Goal: Task Accomplishment & Management: Complete application form

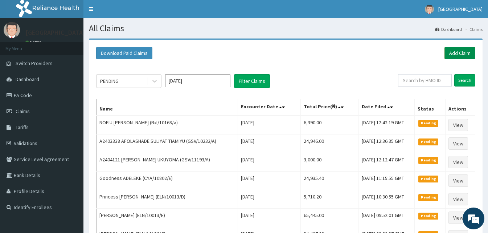
click at [461, 51] on link "Add Claim" at bounding box center [460, 53] width 31 height 12
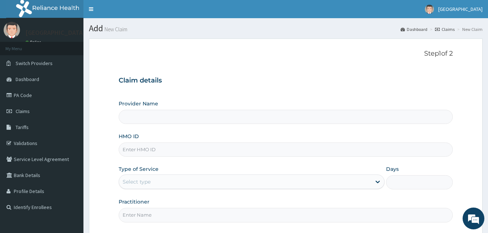
type input "[GEOGRAPHIC_DATA]"
click at [194, 152] on input "HMO ID" at bounding box center [286, 149] width 334 height 14
paste input "CodeGSV/11467/A"
click at [134, 148] on input "CodeGSV/11467/A" at bounding box center [286, 149] width 334 height 14
click at [135, 150] on input "CodeGSV/11467/A" at bounding box center [286, 149] width 334 height 14
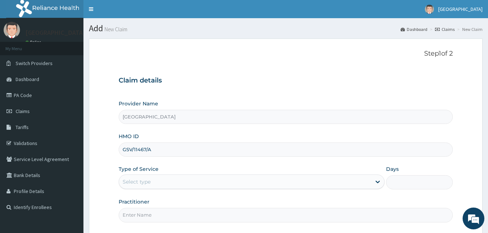
type input "GSV/11467/A"
click at [158, 183] on div "Select type" at bounding box center [245, 182] width 252 height 12
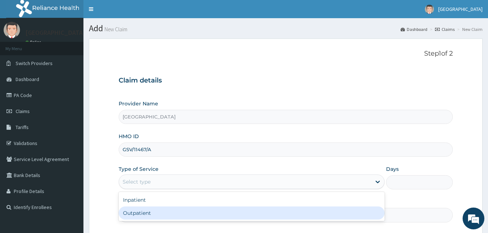
click at [159, 210] on div "Outpatient" at bounding box center [252, 212] width 266 height 13
type input "1"
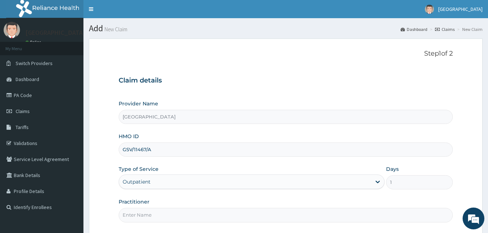
click at [195, 215] on input "Practitioner" at bounding box center [286, 215] width 334 height 14
type input "Doctor Sydney"
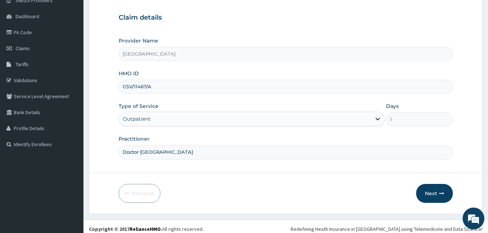
scroll to position [68, 0]
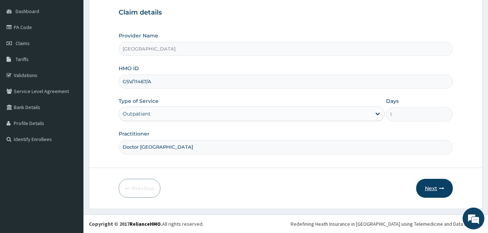
click at [431, 192] on button "Next" at bounding box center [435, 188] width 37 height 19
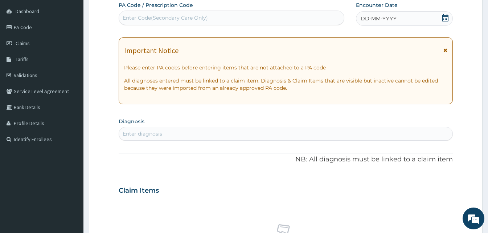
click at [385, 18] on span "DD-MM-YYYY" at bounding box center [379, 18] width 36 height 7
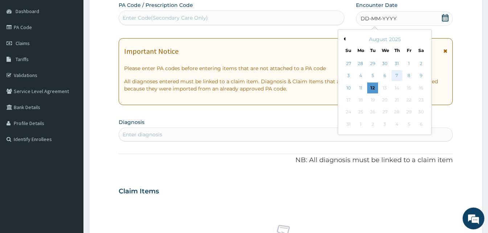
click at [397, 73] on div "7" at bounding box center [397, 75] width 11 height 11
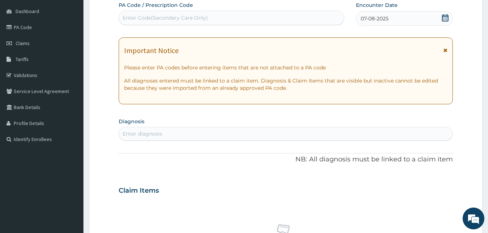
click at [148, 137] on div "Enter diagnosis" at bounding box center [143, 133] width 40 height 7
type input "mala"
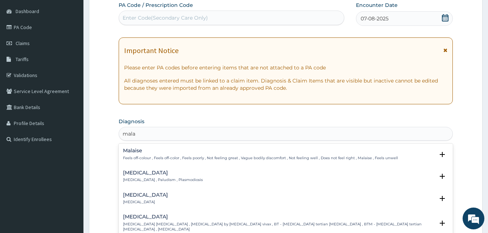
click at [130, 175] on h4 "Malaria" at bounding box center [163, 172] width 80 height 5
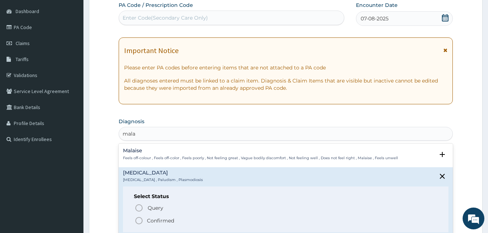
click at [139, 219] on icon "status option filled" at bounding box center [139, 220] width 9 height 9
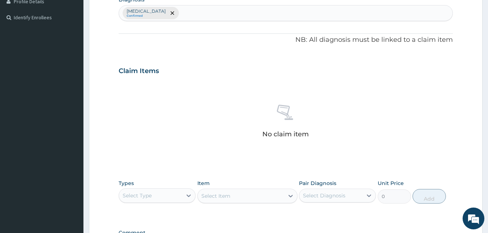
scroll to position [184, 0]
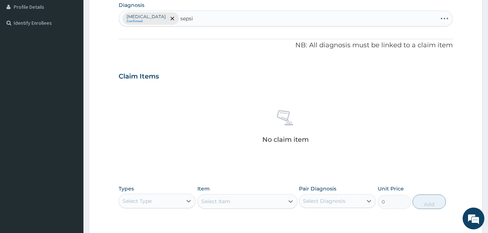
type input "sepsis"
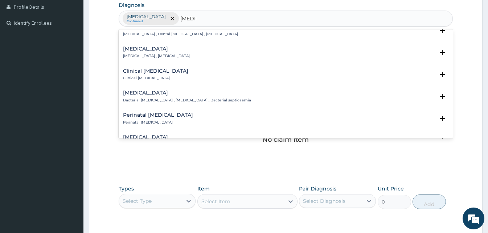
scroll to position [73, 0]
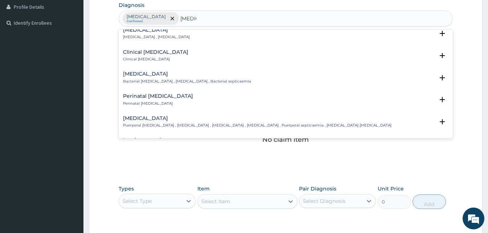
click at [167, 82] on p "Bacterial septicemia , Bacterial sepsis , Bacterial septicaemia" at bounding box center [187, 81] width 128 height 5
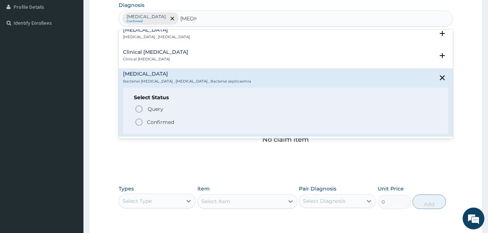
click at [137, 123] on icon "status option filled" at bounding box center [139, 122] width 9 height 9
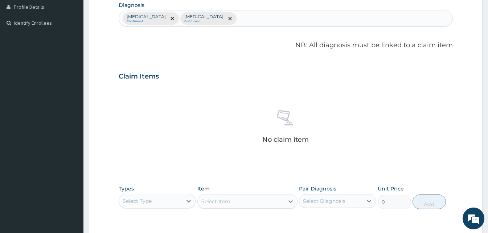
scroll to position [291, 0]
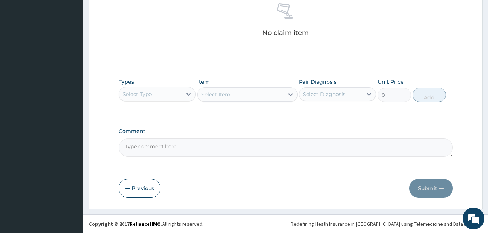
click at [161, 99] on div "Select Type" at bounding box center [150, 94] width 63 height 12
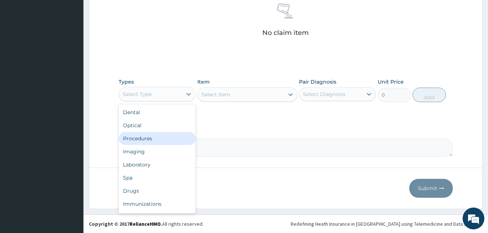
click at [153, 141] on div "Procedures" at bounding box center [157, 138] width 77 height 13
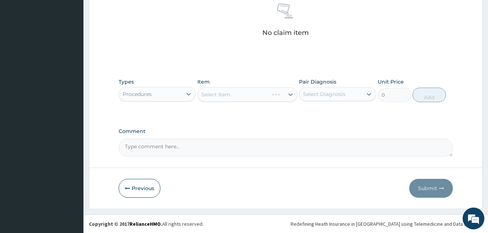
click at [292, 93] on div "Select Item" at bounding box center [248, 94] width 100 height 15
click at [292, 93] on icon at bounding box center [290, 94] width 7 height 7
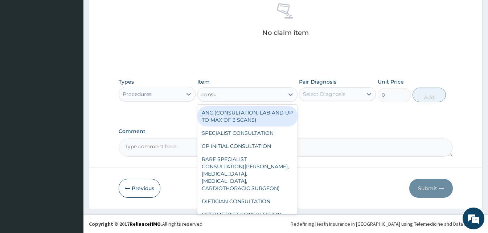
type input "consul"
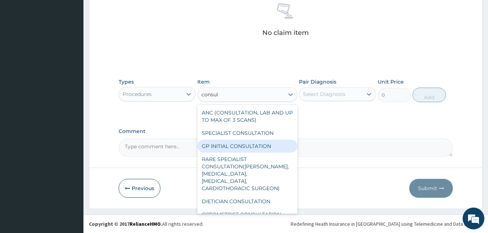
click at [252, 149] on div "GP INITIAL CONSULTATION" at bounding box center [248, 145] width 100 height 13
type input "2000"
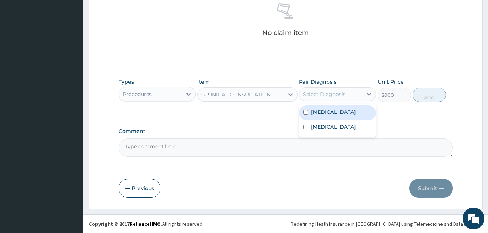
click at [324, 88] on div "Select Diagnosis" at bounding box center [331, 94] width 63 height 12
click at [324, 117] on div "Malaria" at bounding box center [337, 112] width 77 height 15
checkbox input "true"
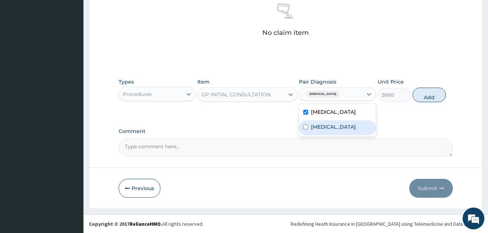
click at [327, 131] on div "Bacterial sepsis" at bounding box center [337, 127] width 77 height 15
checkbox input "true"
click at [421, 95] on button "Add" at bounding box center [429, 95] width 33 height 15
type input "0"
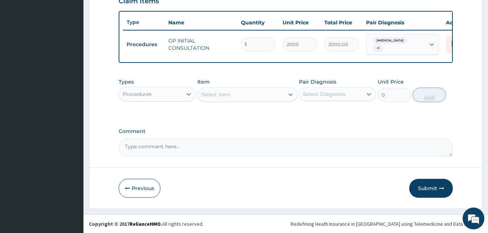
scroll to position [262, 0]
click at [176, 91] on div "Procedures" at bounding box center [150, 94] width 63 height 12
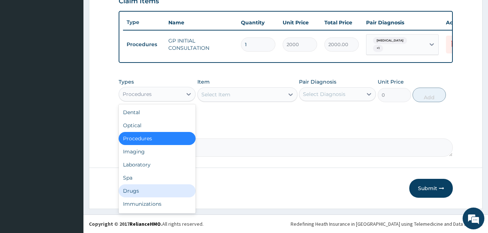
click at [148, 194] on div "Drugs" at bounding box center [157, 190] width 77 height 13
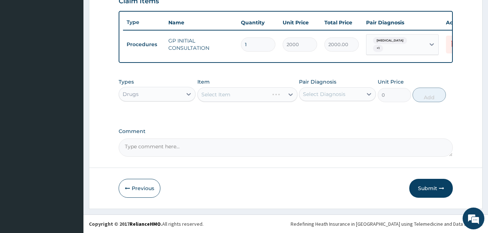
click at [231, 98] on div "Select Item" at bounding box center [248, 94] width 100 height 15
click at [235, 96] on div "Select Item" at bounding box center [241, 95] width 86 height 12
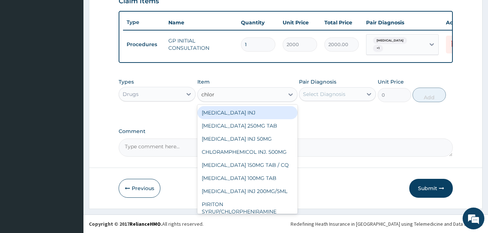
type input "chloro"
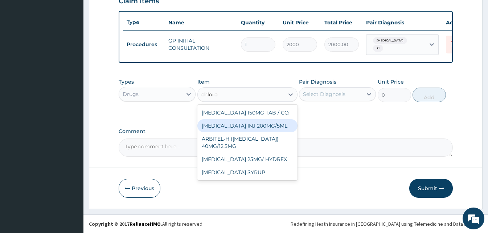
click at [235, 124] on div "CHLOROQUINE INJ 200MG/5ML" at bounding box center [248, 125] width 100 height 13
type input "120"
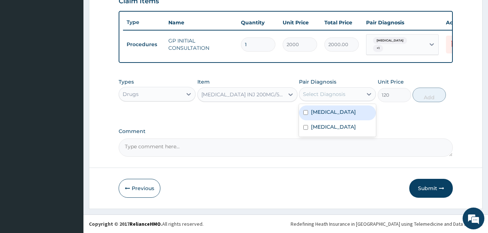
click at [344, 93] on div "Select Diagnosis" at bounding box center [324, 93] width 42 height 7
click at [342, 105] on div "Malaria" at bounding box center [337, 112] width 77 height 15
checkbox input "true"
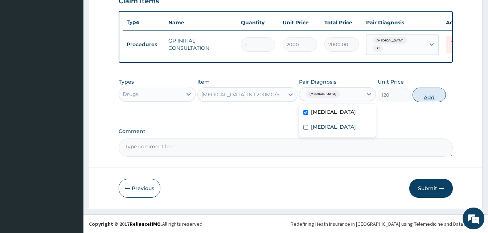
click at [427, 92] on button "Add" at bounding box center [429, 95] width 33 height 15
type input "0"
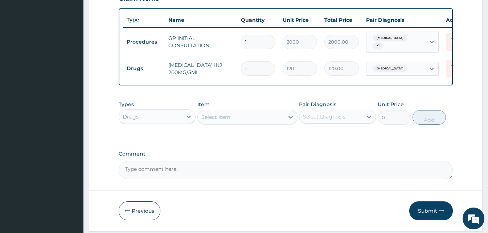
click at [211, 121] on div "Select Item" at bounding box center [216, 116] width 29 height 7
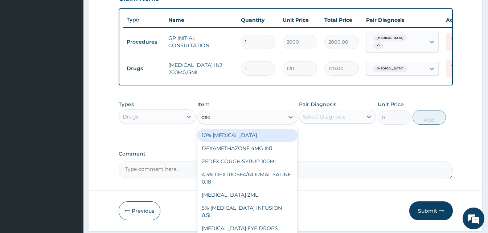
type input "dexa"
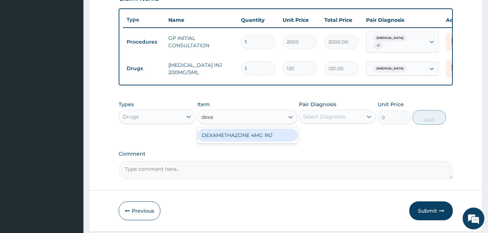
click at [224, 137] on div "DEXAMETHAZONE 4MG INJ" at bounding box center [248, 135] width 100 height 13
type input "109.2"
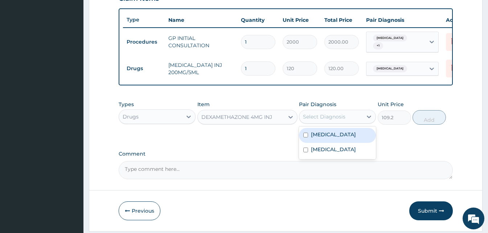
click at [346, 114] on div "Select Diagnosis" at bounding box center [331, 117] width 63 height 12
click at [338, 135] on div "Malaria" at bounding box center [337, 135] width 77 height 15
checkbox input "true"
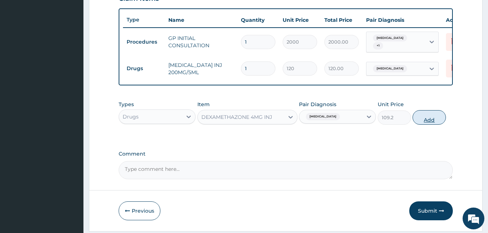
click at [434, 120] on button "Add" at bounding box center [429, 117] width 33 height 15
type input "0"
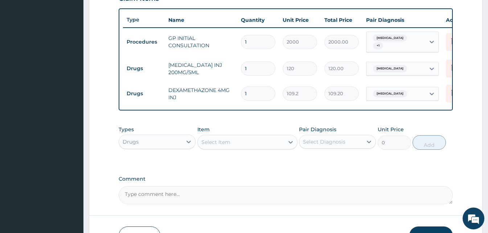
click at [255, 138] on div "Select Item" at bounding box center [241, 142] width 86 height 12
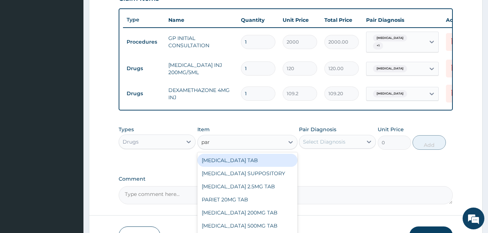
type input "para"
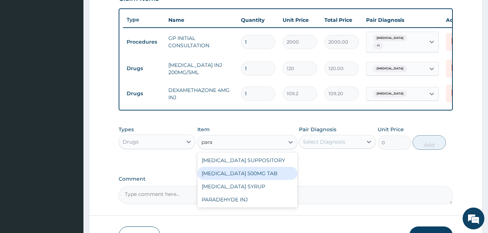
click at [248, 174] on div "PARACETAMOL 500MG TAB" at bounding box center [248, 173] width 100 height 13
type input "15"
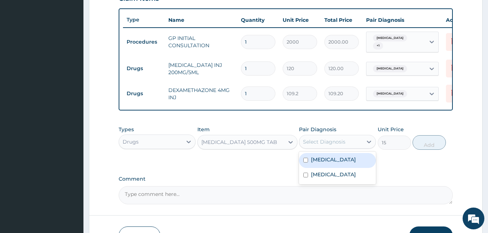
click at [359, 141] on div "Select Diagnosis" at bounding box center [331, 142] width 63 height 12
click at [338, 161] on div "Malaria" at bounding box center [337, 160] width 77 height 15
checkbox input "true"
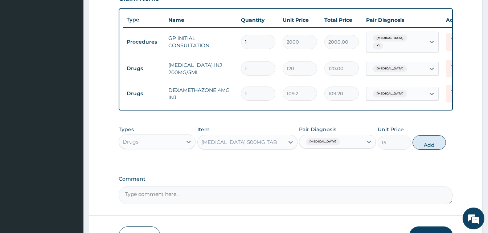
click at [423, 152] on div "Types Drugs Item PARACETAMOL 500MG TAB Pair Diagnosis Malaria Unit Price 15 Add" at bounding box center [286, 137] width 334 height 31
click at [422, 147] on button "Add" at bounding box center [429, 142] width 33 height 15
type input "0"
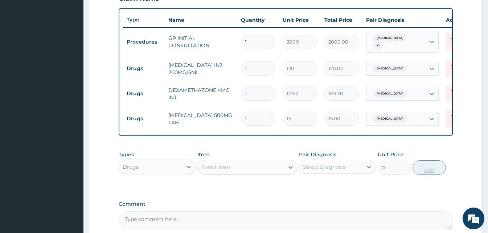
type input "0.00"
type input "3"
type input "45.00"
type input "30"
type input "450.00"
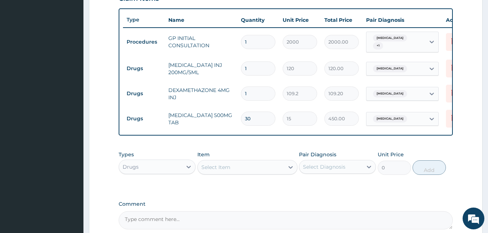
type input "30"
click at [218, 168] on div "Select Item" at bounding box center [216, 166] width 29 height 7
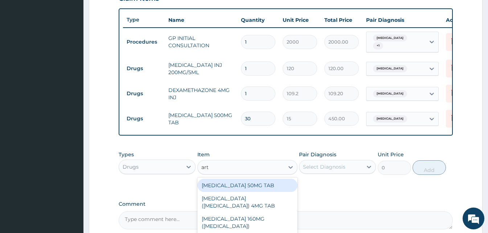
type input "arte"
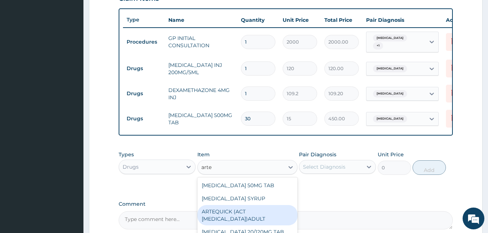
click at [234, 215] on div "ARTEQUICK (ACT ANTIMALARIAL)ADULT" at bounding box center [248, 215] width 100 height 20
type input "2500"
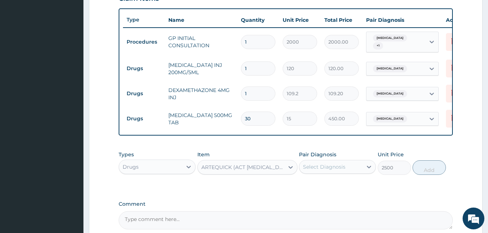
click at [347, 169] on div "Select Diagnosis" at bounding box center [331, 167] width 63 height 12
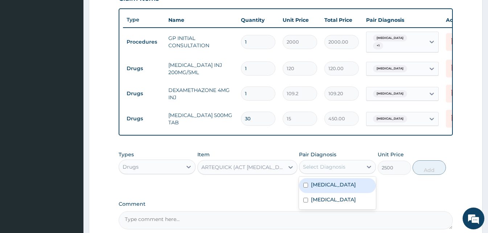
click at [343, 188] on div "Malaria" at bounding box center [337, 185] width 77 height 15
checkbox input "true"
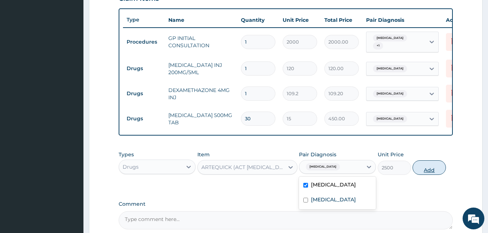
click at [435, 170] on button "Add" at bounding box center [429, 167] width 33 height 15
type input "0"
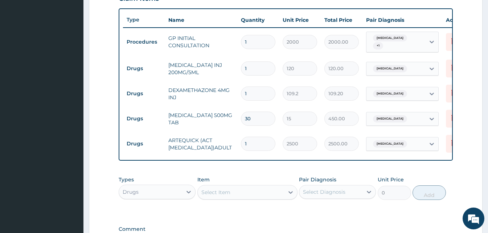
scroll to position [362, 0]
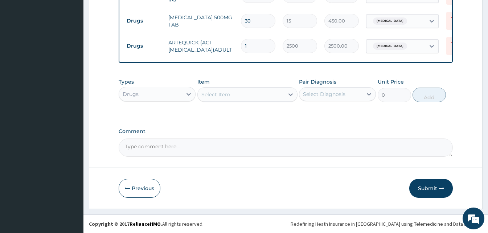
click at [260, 100] on div "Select Item" at bounding box center [241, 95] width 86 height 12
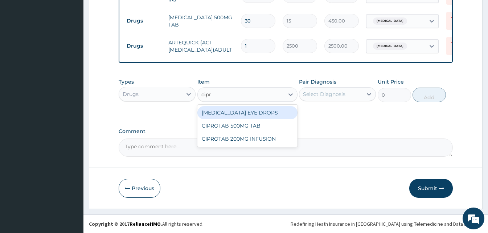
type input "cipro"
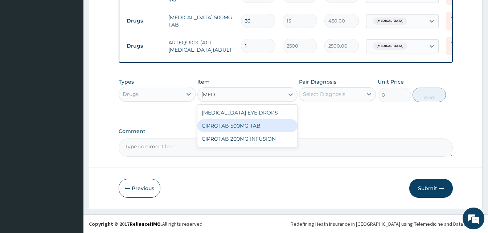
click at [256, 120] on div "CIPROTAB 500MG TAB" at bounding box center [248, 125] width 100 height 13
type input "180"
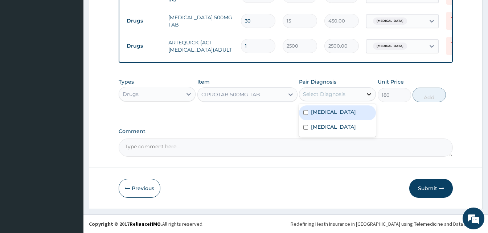
click at [368, 96] on icon at bounding box center [369, 93] width 7 height 7
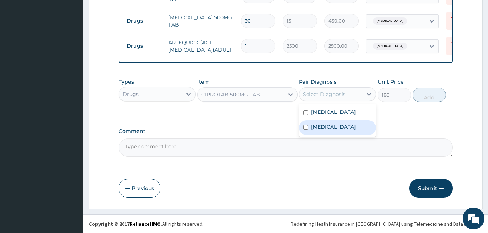
click at [329, 121] on div "Bacterial sepsis" at bounding box center [337, 127] width 77 height 15
checkbox input "true"
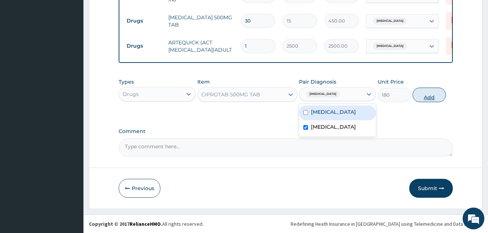
click at [432, 95] on button "Add" at bounding box center [429, 95] width 33 height 15
type input "0"
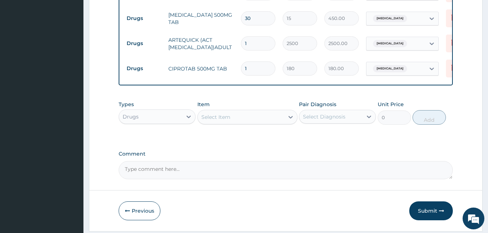
type input "10"
type input "1800.00"
type input "10"
click at [426, 210] on button "Submit" at bounding box center [432, 210] width 44 height 19
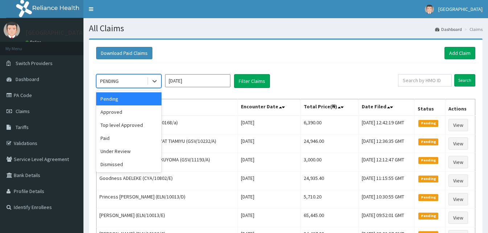
click at [129, 84] on div "PENDING" at bounding box center [122, 81] width 50 height 12
click at [127, 114] on div "Approved" at bounding box center [128, 111] width 65 height 13
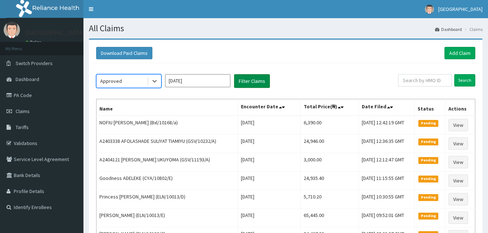
click at [260, 80] on button "Filter Claims" at bounding box center [252, 81] width 36 height 14
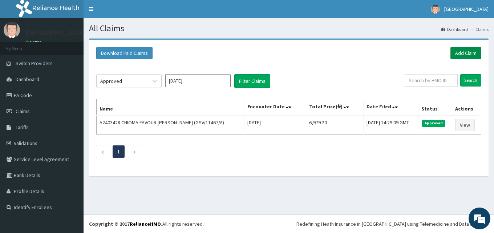
click at [467, 52] on link "Add Claim" at bounding box center [465, 53] width 31 height 12
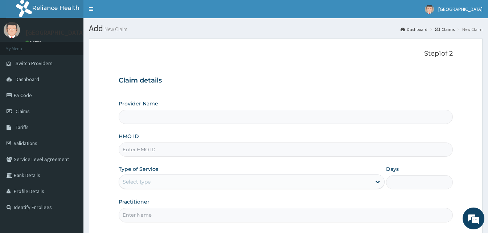
click at [143, 146] on input "HMO ID" at bounding box center [286, 149] width 334 height 14
type input "[GEOGRAPHIC_DATA]"
paste input "CodeRbn/10079/c"
click at [137, 151] on input "CodeRbn/10079/c" at bounding box center [286, 149] width 334 height 14
type input "Rbn/10079/c"
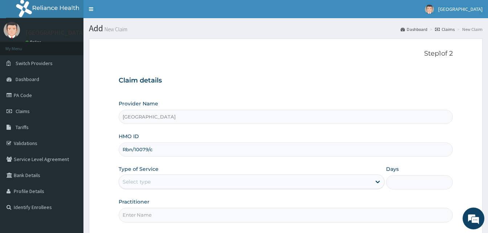
click at [178, 180] on div "Select type" at bounding box center [245, 182] width 252 height 12
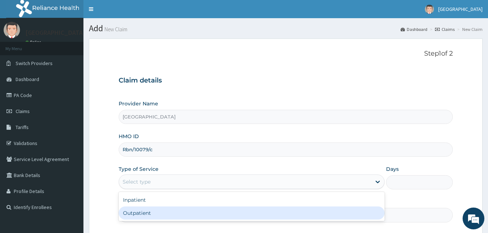
click at [148, 213] on div "Outpatient" at bounding box center [252, 212] width 266 height 13
type input "1"
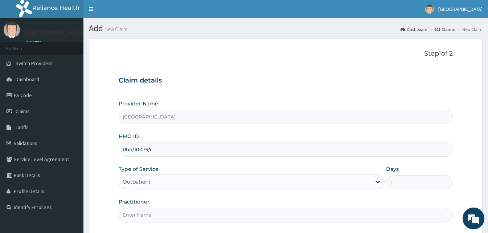
click at [162, 212] on input "Practitioner" at bounding box center [286, 215] width 334 height 14
type input "Doctor [GEOGRAPHIC_DATA]"
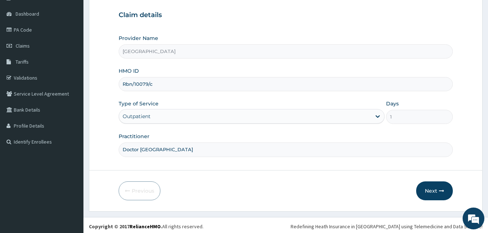
scroll to position [68, 0]
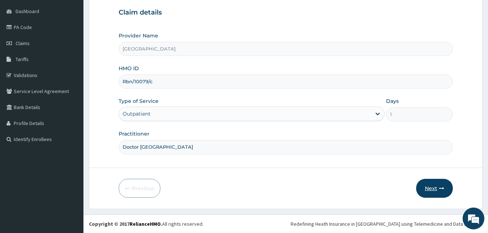
click at [432, 184] on button "Next" at bounding box center [435, 188] width 37 height 19
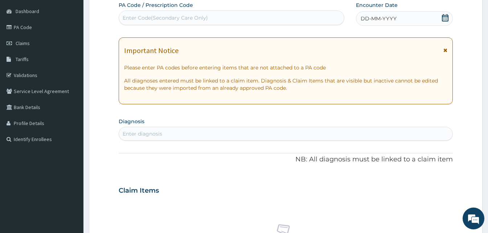
click at [224, 15] on div "Enter Code(Secondary Care Only)" at bounding box center [231, 18] width 225 height 12
click at [267, 16] on div "Enter Code(Secondary Care Only)" at bounding box center [231, 18] width 225 height 12
paste input "CODEPA/1A12BE"
click at [138, 16] on input "CODEPA/1A12BE" at bounding box center [144, 17] width 42 height 7
type input "PA/1A12BE"
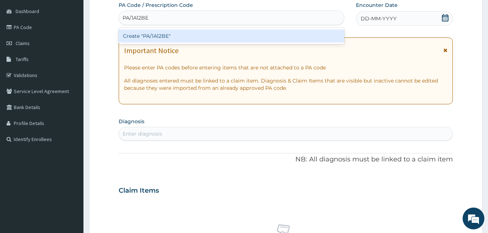
click at [153, 39] on div "Create "PA/1A12BE"" at bounding box center [232, 35] width 226 height 13
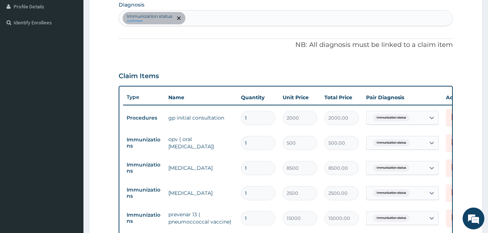
scroll to position [362, 0]
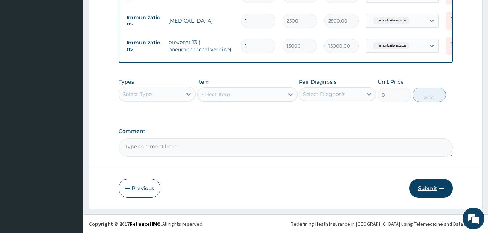
click at [429, 185] on button "Submit" at bounding box center [432, 188] width 44 height 19
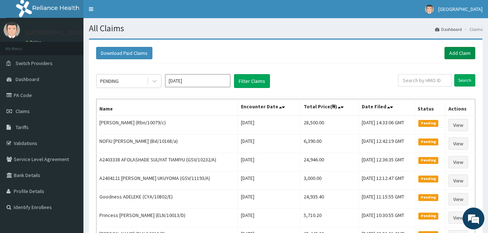
click at [456, 52] on link "Add Claim" at bounding box center [460, 53] width 31 height 12
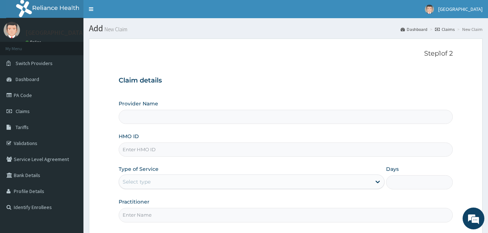
type input "[GEOGRAPHIC_DATA]"
click at [157, 155] on input "HMO ID" at bounding box center [286, 149] width 334 height 14
paste input "CodeEln/10022/c"
click at [134, 148] on input "CodeEln/10022/c" at bounding box center [286, 149] width 334 height 14
type input "Eln/10022/c"
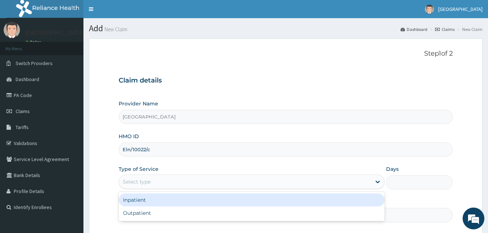
click at [160, 182] on div "Select type" at bounding box center [245, 182] width 252 height 12
click at [153, 197] on div "Inpatient" at bounding box center [252, 199] width 266 height 13
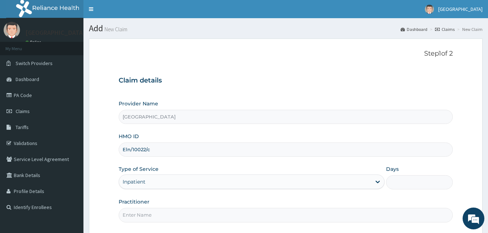
click at [153, 197] on div "Provider Name Goodness Medical Centre HMO ID Eln/10022/c Type of Service Inpati…" at bounding box center [286, 161] width 334 height 122
click at [405, 178] on input "Days" at bounding box center [419, 182] width 66 height 14
type input "2"
drag, startPoint x: 261, startPoint y: 224, endPoint x: 259, endPoint y: 219, distance: 6.2
click at [259, 219] on div "Step 1 of 2 Claim details Provider Name Goodness Medical Centre HMO ID Eln/1002…" at bounding box center [286, 137] width 334 height 175
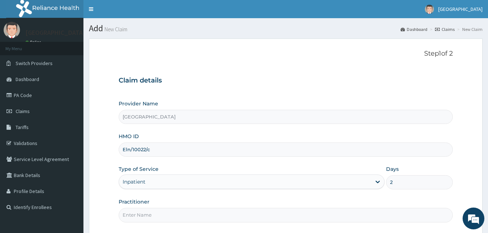
click at [259, 219] on input "Practitioner" at bounding box center [286, 215] width 334 height 14
type input "Doctor [GEOGRAPHIC_DATA]"
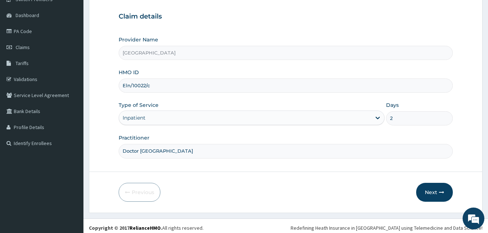
scroll to position [68, 0]
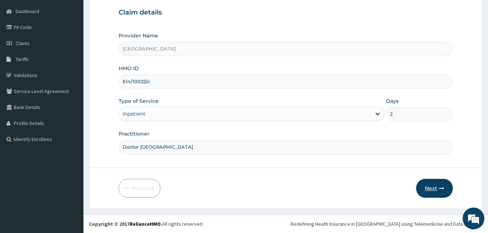
click at [424, 183] on button "Next" at bounding box center [435, 188] width 37 height 19
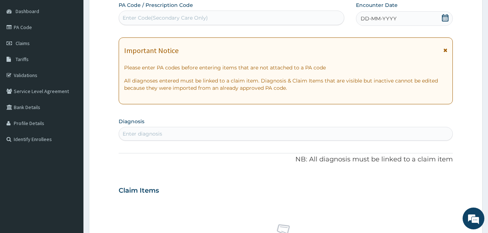
click at [300, 12] on div "Enter Code(Secondary Care Only)" at bounding box center [231, 18] width 225 height 12
paste input "CODEPA/F21757"
click at [137, 20] on input "CODEPA/F21757" at bounding box center [143, 17] width 41 height 7
type input "PA/F21757"
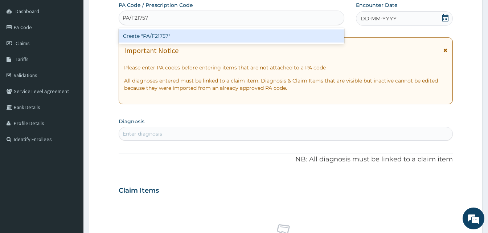
click at [157, 38] on div "Create "PA/F21757"" at bounding box center [232, 35] width 226 height 13
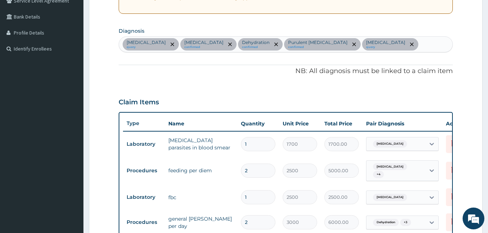
scroll to position [362, 0]
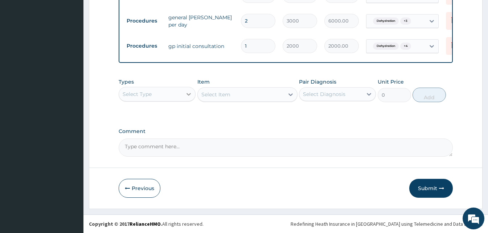
click at [183, 101] on div at bounding box center [188, 94] width 13 height 13
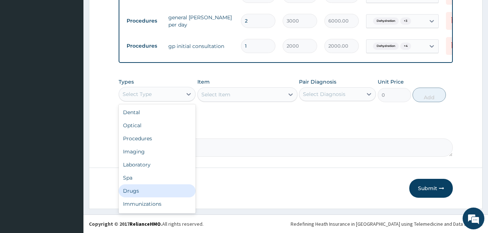
click at [151, 194] on div "Drugs" at bounding box center [157, 190] width 77 height 13
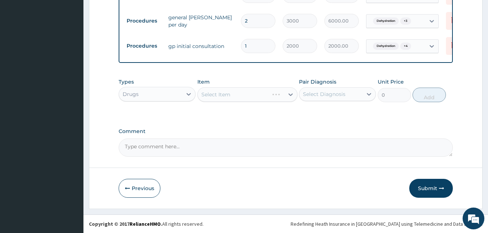
click at [246, 101] on div "Select Item" at bounding box center [248, 94] width 100 height 15
click at [246, 100] on div "Select Item" at bounding box center [241, 95] width 86 height 12
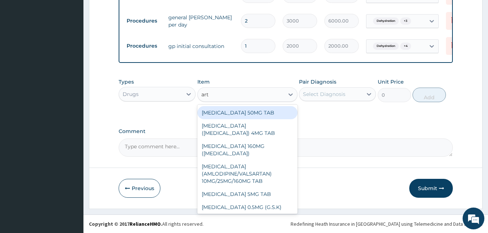
type input "arth"
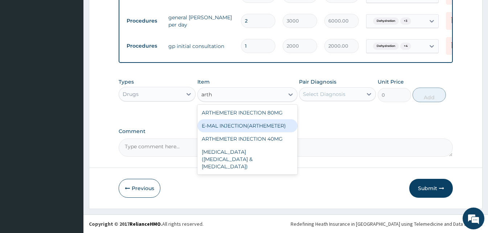
click at [252, 123] on div "E-MAL INJECTION(ARTHEMETER)" at bounding box center [248, 125] width 100 height 13
type input "468"
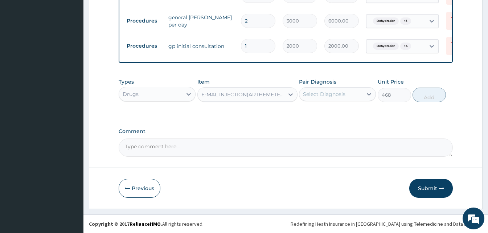
click at [357, 98] on div "Select Diagnosis" at bounding box center [331, 94] width 63 height 12
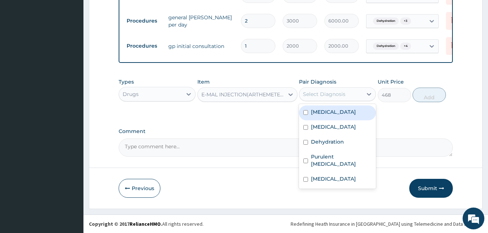
click at [352, 115] on label "[MEDICAL_DATA]" at bounding box center [333, 111] width 45 height 7
checkbox input "true"
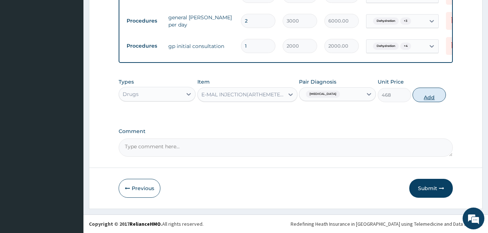
click at [438, 93] on button "Add" at bounding box center [429, 95] width 33 height 15
type input "0"
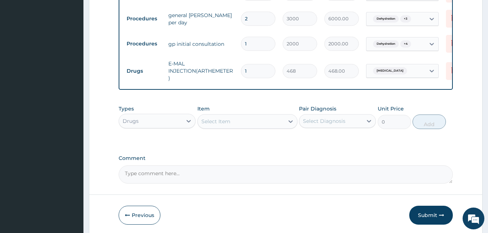
type input "0.00"
type input "3"
type input "1404.00"
type input "3"
click at [227, 125] on div "Select Item" at bounding box center [216, 121] width 29 height 7
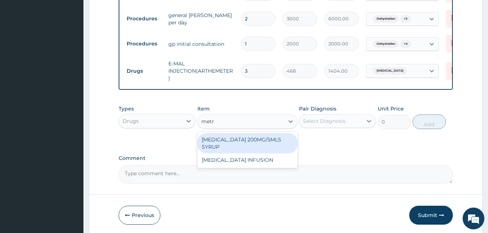
type input "metro"
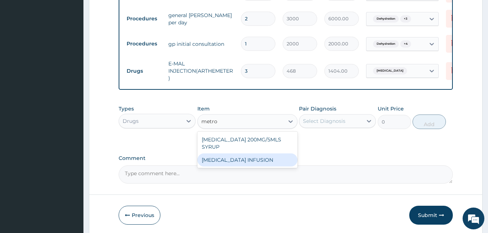
click at [247, 166] on div "[MEDICAL_DATA] INFUSION" at bounding box center [248, 159] width 100 height 13
type input "900"
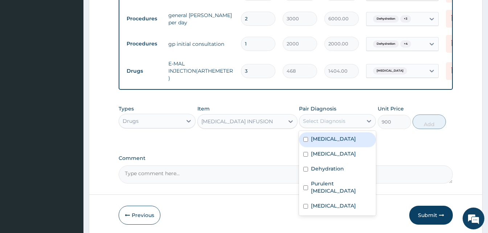
click at [358, 122] on div "Select Diagnosis" at bounding box center [331, 121] width 63 height 12
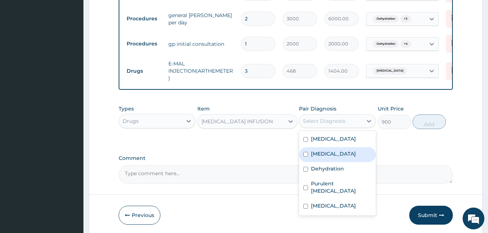
click at [333, 157] on label "[MEDICAL_DATA]" at bounding box center [333, 153] width 45 height 7
checkbox input "true"
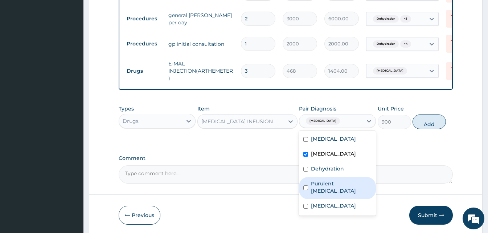
click at [332, 188] on label "Purulent [MEDICAL_DATA]" at bounding box center [341, 187] width 61 height 15
checkbox input "true"
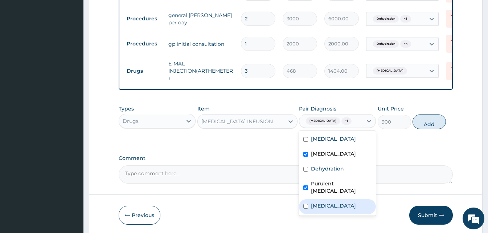
click at [331, 204] on label "Bacterial sepsis" at bounding box center [333, 205] width 45 height 7
checkbox input "true"
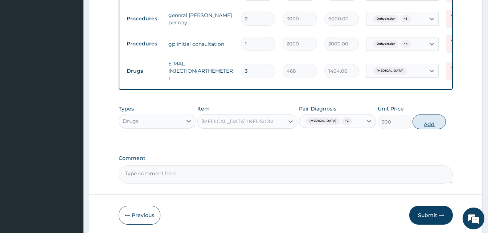
click at [426, 129] on button "Add" at bounding box center [429, 121] width 33 height 15
type input "0"
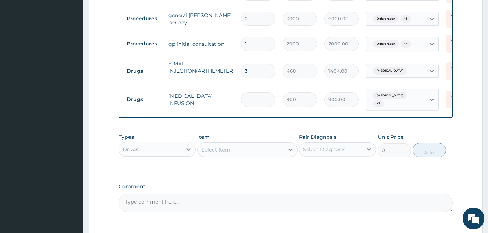
type input "0.00"
type input "3"
type input "2700.00"
type input "3"
click at [210, 148] on div "Select Item" at bounding box center [216, 149] width 29 height 7
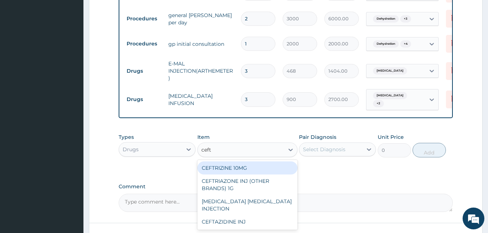
type input "ceftr"
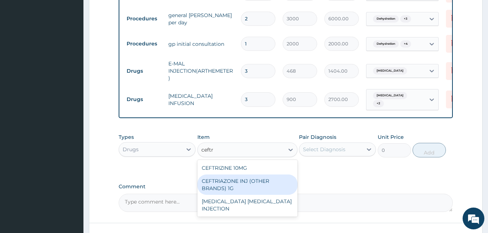
click at [240, 182] on div "CEFTRIAZONE INJ (OTHER BRANDS) 1G" at bounding box center [248, 184] width 100 height 20
type input "2100"
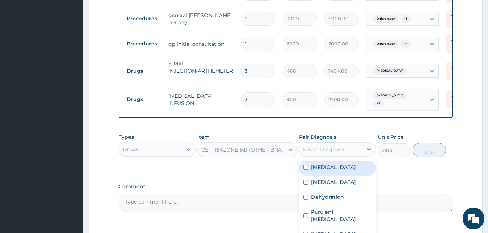
click at [360, 151] on div "Select Diagnosis" at bounding box center [331, 149] width 63 height 12
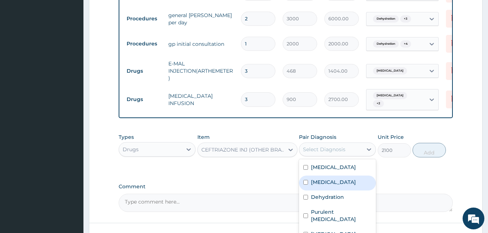
click at [339, 184] on label "Gastroenteritis" at bounding box center [333, 181] width 45 height 7
checkbox input "true"
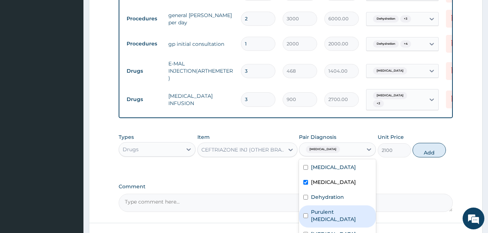
click at [336, 218] on label "Purulent enteritis" at bounding box center [341, 215] width 61 height 15
checkbox input "true"
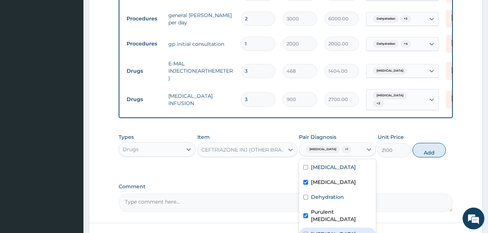
click at [336, 230] on label "Bacterial sepsis" at bounding box center [333, 233] width 45 height 7
checkbox input "true"
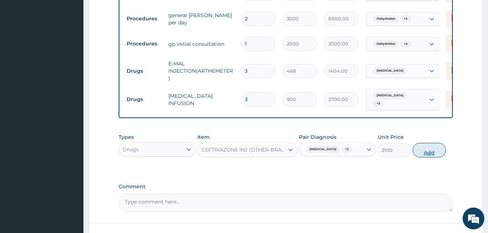
click at [428, 152] on button "Add" at bounding box center [429, 150] width 33 height 15
type input "0"
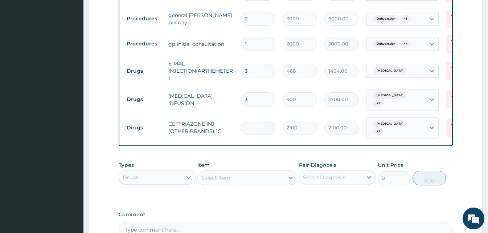
type input "0.00"
type input "4"
type input "8400.00"
type input "4"
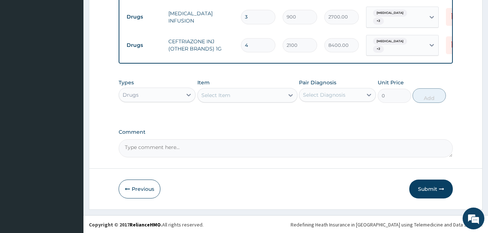
click at [234, 92] on div "Select Item" at bounding box center [241, 95] width 86 height 12
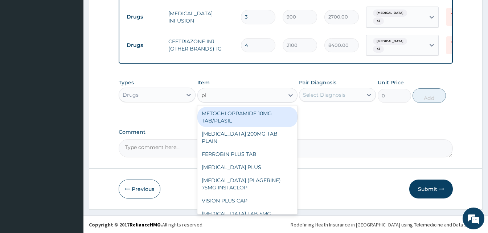
type input "p"
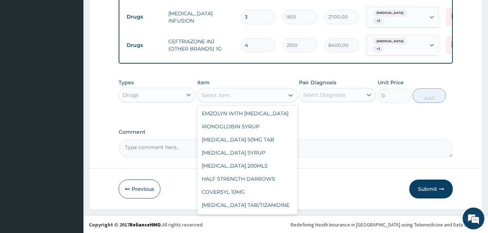
type input "p"
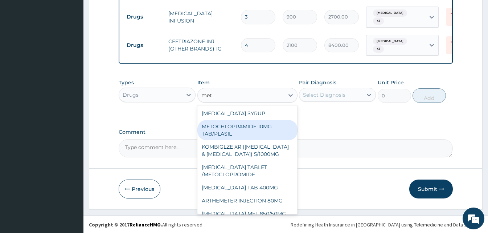
type input "meto"
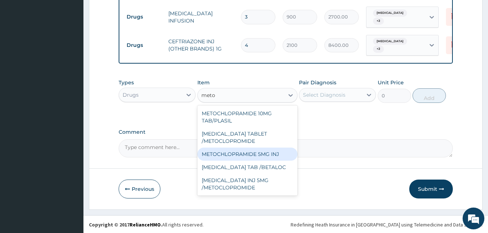
click at [248, 155] on div "METOCHLOPRAMIDE 5MG INJ" at bounding box center [248, 153] width 100 height 13
type input "140.4"
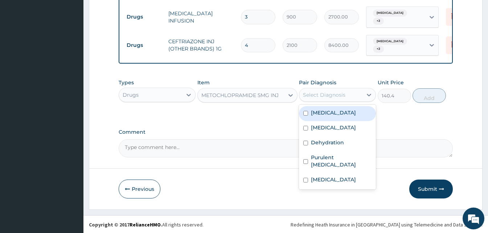
click at [344, 92] on div "Select Diagnosis" at bounding box center [324, 94] width 42 height 7
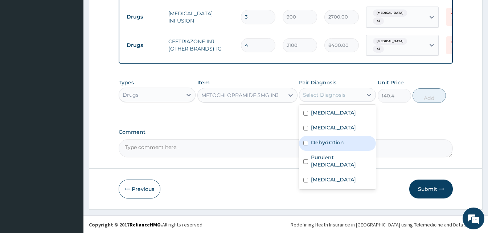
click at [342, 146] on div "Dehydration" at bounding box center [337, 143] width 77 height 15
checkbox input "true"
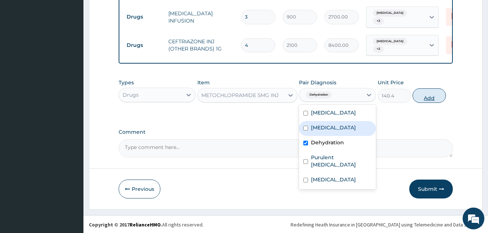
click at [424, 94] on button "Add" at bounding box center [429, 95] width 33 height 15
type input "0"
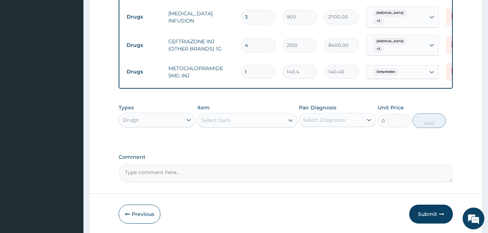
click at [221, 117] on div "Select Item" at bounding box center [216, 120] width 29 height 7
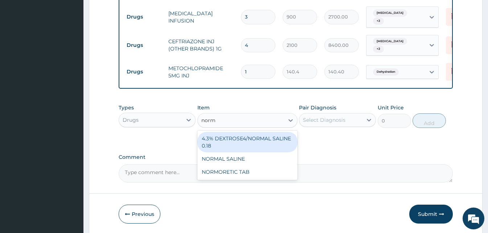
type input "norma"
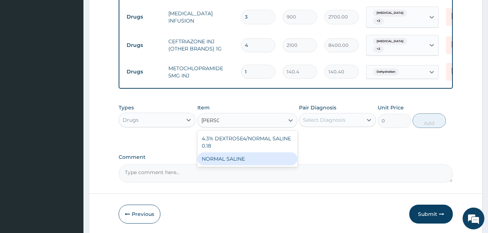
click at [222, 154] on div "NORMAL SALINE" at bounding box center [248, 158] width 100 height 13
type input "1200"
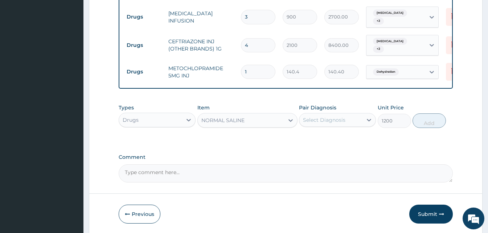
click at [338, 119] on div "Select Diagnosis" at bounding box center [324, 119] width 42 height 7
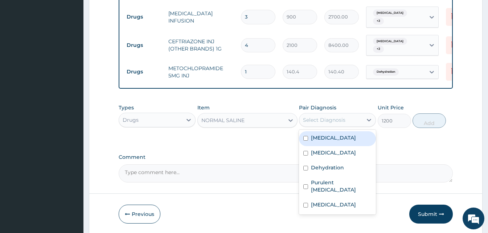
click at [338, 137] on label "Falciparum malaria" at bounding box center [333, 137] width 45 height 7
checkbox input "true"
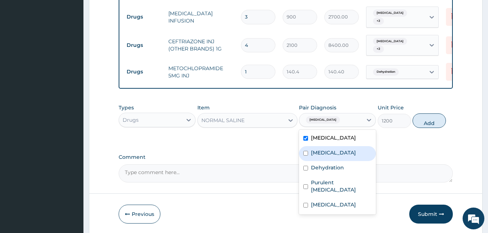
click at [336, 150] on label "Gastroenteritis" at bounding box center [333, 152] width 45 height 7
checkbox input "true"
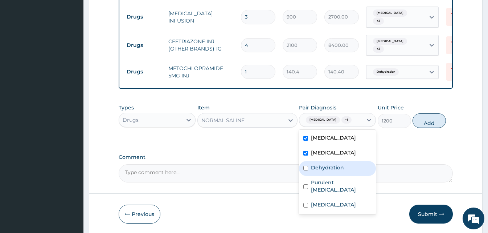
click at [334, 168] on label "Dehydration" at bounding box center [327, 167] width 33 height 7
checkbox input "true"
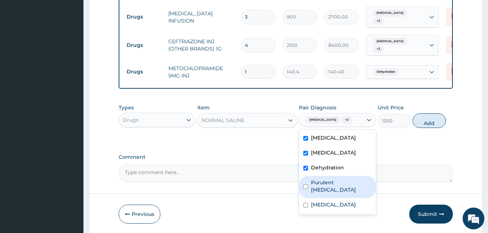
click at [342, 185] on label "Purulent enteritis" at bounding box center [341, 186] width 61 height 15
checkbox input "true"
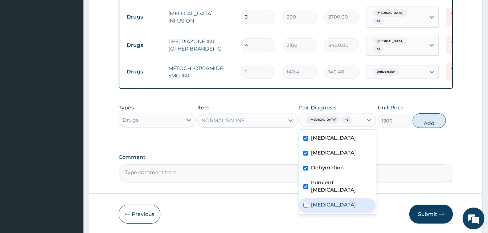
click at [339, 201] on label "Bacterial sepsis" at bounding box center [333, 204] width 45 height 7
checkbox input "true"
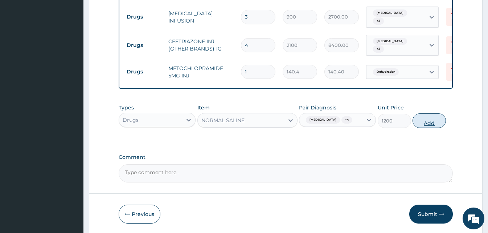
click at [423, 122] on button "Add" at bounding box center [429, 120] width 33 height 15
type input "0"
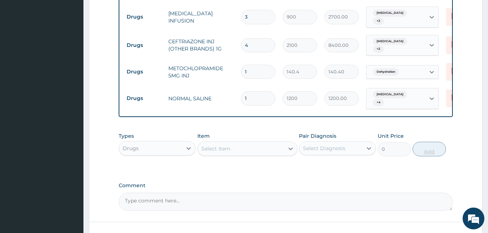
type input "0.00"
type input "2"
type input "2400.00"
type input "2"
click at [210, 148] on div "Select Item" at bounding box center [216, 148] width 29 height 7
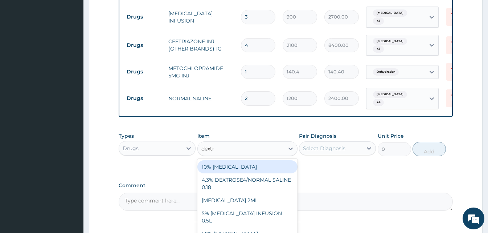
type input "dextro"
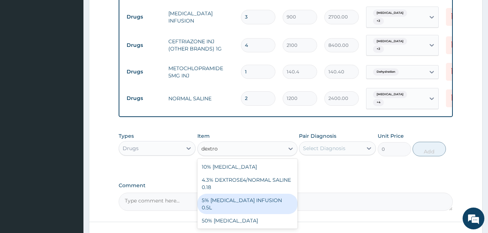
click at [222, 204] on div "5% DEXTROSE INFUSION 0.5L" at bounding box center [248, 204] width 100 height 20
type input "1200"
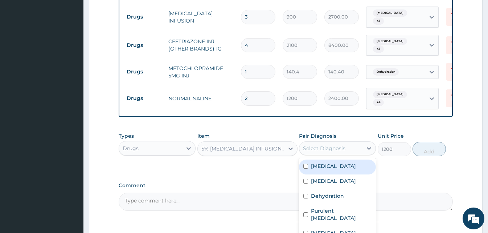
click at [340, 148] on div "Select Diagnosis" at bounding box center [324, 148] width 42 height 7
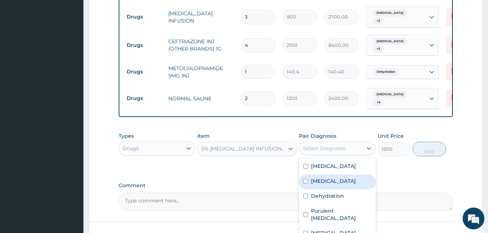
click at [334, 175] on div "Gastroenteritis" at bounding box center [337, 181] width 77 height 15
checkbox input "true"
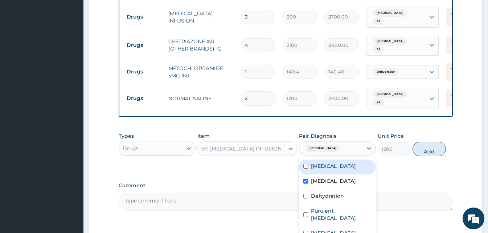
click at [332, 168] on label "Falciparum malaria" at bounding box center [333, 165] width 45 height 7
checkbox input "true"
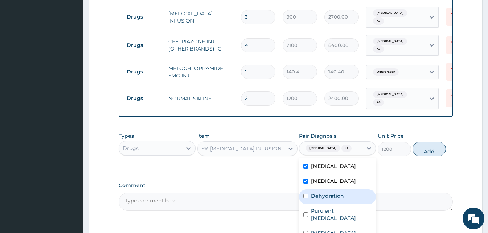
click at [325, 197] on label "Dehydration" at bounding box center [327, 195] width 33 height 7
checkbox input "true"
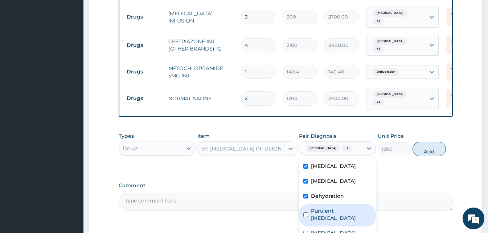
click at [324, 214] on div "Purulent enteritis" at bounding box center [337, 215] width 77 height 22
checkbox input "true"
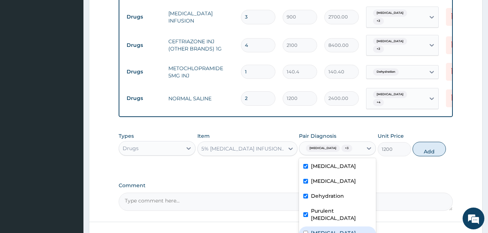
click at [323, 229] on label "Bacterial sepsis" at bounding box center [333, 232] width 45 height 7
checkbox input "true"
click at [426, 147] on button "Add" at bounding box center [429, 149] width 33 height 15
type input "0"
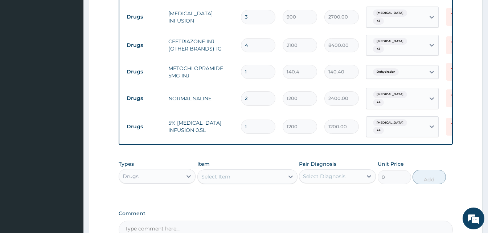
type input "0.00"
type input "2"
type input "2400.00"
type input "2"
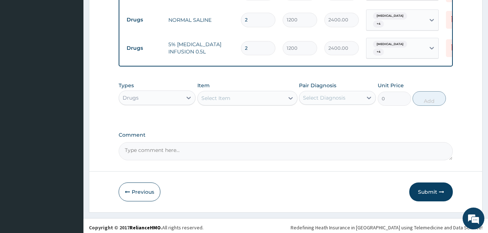
click at [214, 92] on div "Select Item" at bounding box center [241, 98] width 86 height 12
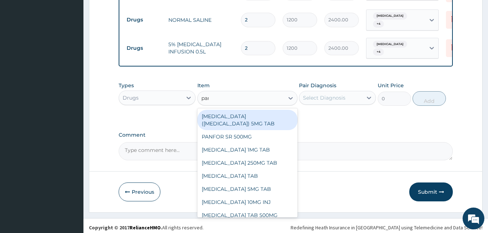
type input "para"
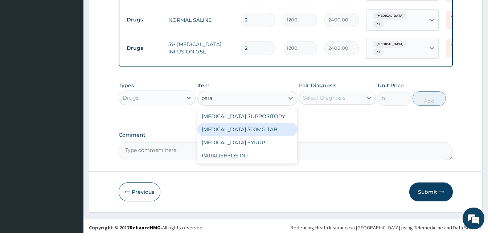
click at [239, 126] on div "PARACETAMOL 500MG TAB" at bounding box center [248, 129] width 100 height 13
type input "15"
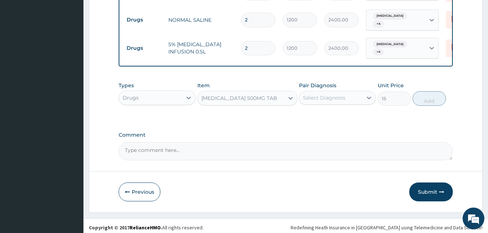
click at [352, 100] on div "Select Diagnosis" at bounding box center [337, 98] width 77 height 14
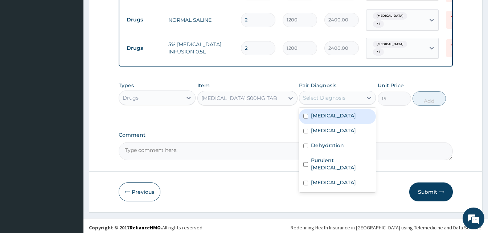
click at [351, 112] on label "Falciparum malaria" at bounding box center [333, 115] width 45 height 7
checkbox input "true"
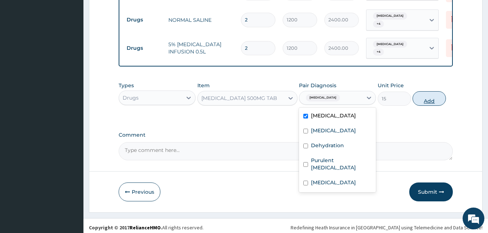
click at [437, 91] on button "Add" at bounding box center [429, 98] width 33 height 15
type input "0"
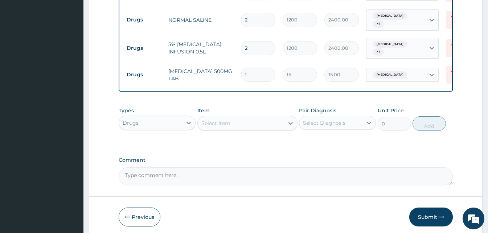
type input "0.00"
type input "3"
type input "45.00"
type input "30"
type input "450.00"
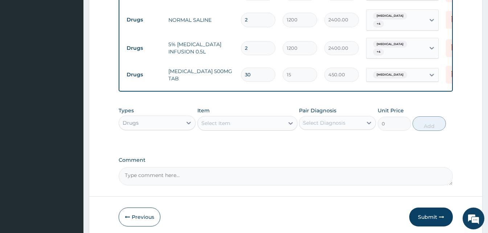
type input "30"
click at [234, 119] on div "Select Item" at bounding box center [241, 123] width 86 height 12
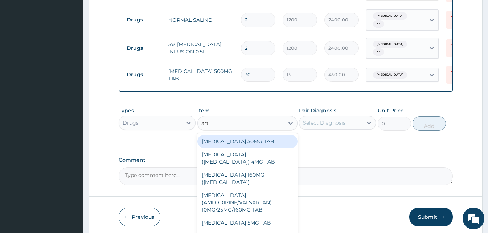
type input "arte"
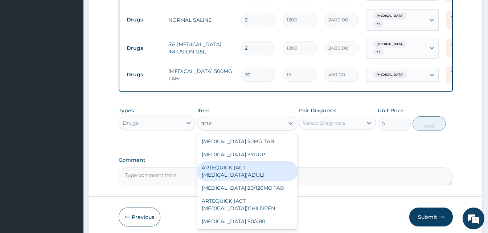
click at [246, 175] on div "ARTEQUICK (ACT ANTIMALARIAL)ADULT" at bounding box center [248, 171] width 100 height 20
type input "2500"
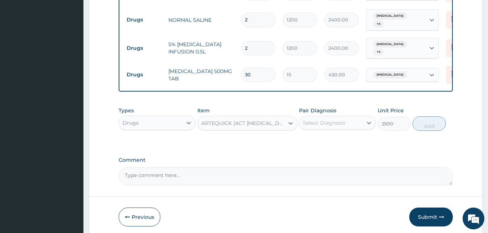
click at [357, 117] on div "Select Diagnosis" at bounding box center [331, 123] width 63 height 12
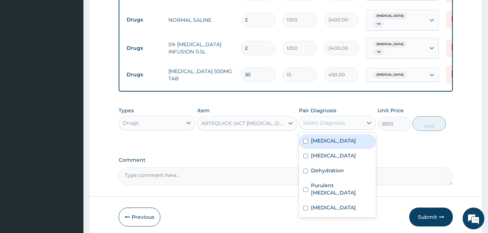
click at [344, 134] on div "Falciparum malaria" at bounding box center [337, 141] width 77 height 15
checkbox input "true"
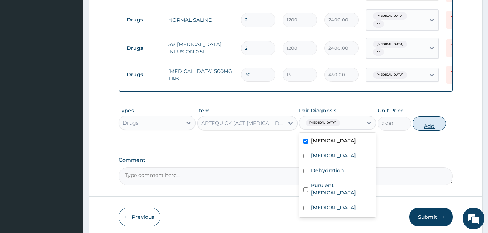
click at [427, 124] on button "Add" at bounding box center [429, 123] width 33 height 15
type input "0"
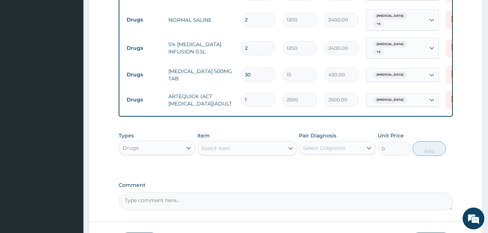
click at [232, 147] on div "Select Item" at bounding box center [241, 148] width 86 height 12
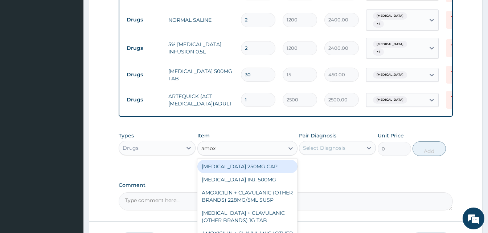
type input "amoxy"
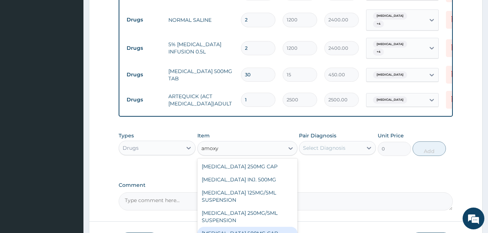
click at [270, 227] on div "AMOXYCILLIN 500MG CAP" at bounding box center [248, 233] width 100 height 13
type input "30"
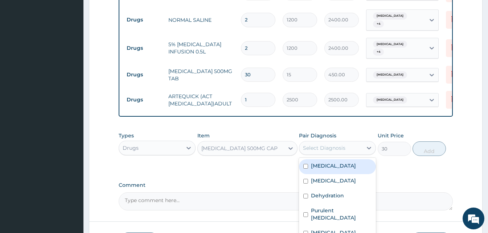
click at [352, 149] on div "Select Diagnosis" at bounding box center [331, 148] width 63 height 12
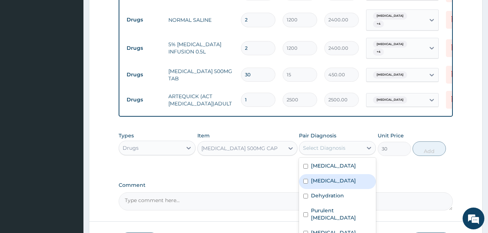
click at [348, 174] on div "Gastroenteritis" at bounding box center [337, 181] width 77 height 15
checkbox input "true"
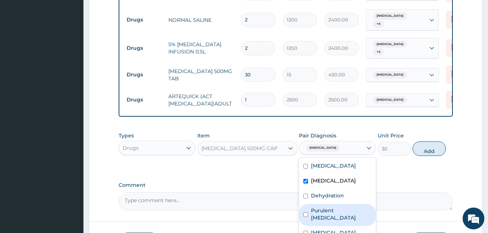
click at [345, 204] on div "Purulent enteritis" at bounding box center [337, 215] width 77 height 22
checkbox input "true"
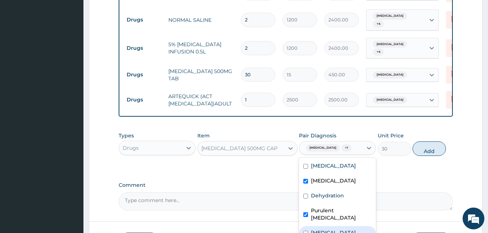
click at [344, 229] on label "Bacterial sepsis" at bounding box center [333, 232] width 45 height 7
checkbox input "true"
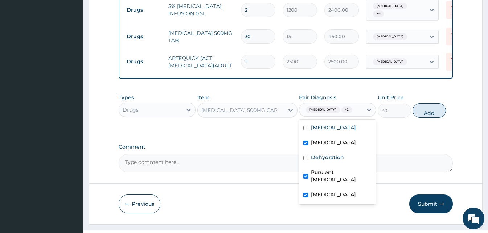
scroll to position [573, 0]
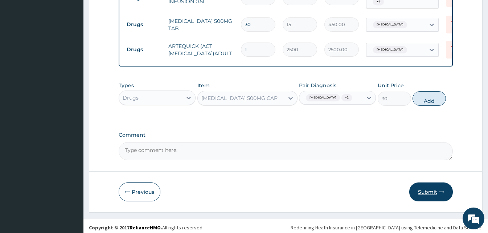
click at [413, 189] on button "Submit" at bounding box center [432, 191] width 44 height 19
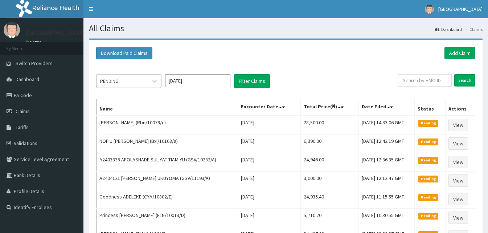
click at [146, 79] on div "PENDING" at bounding box center [122, 81] width 50 height 12
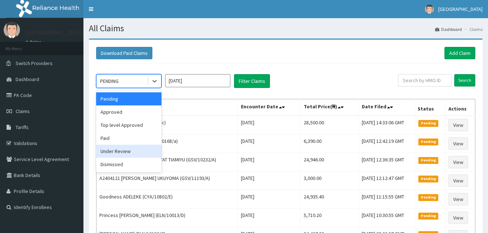
click at [125, 154] on div "Under Review" at bounding box center [128, 151] width 65 height 13
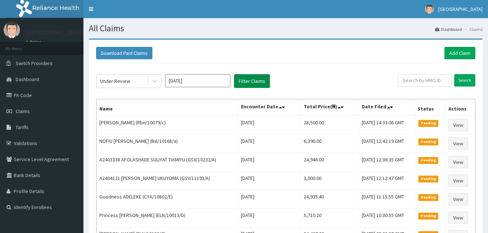
click at [245, 84] on button "Filter Claims" at bounding box center [252, 81] width 36 height 14
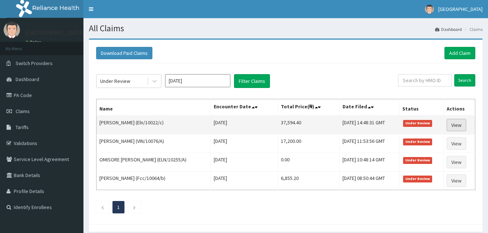
click at [465, 126] on link "View" at bounding box center [457, 125] width 20 height 12
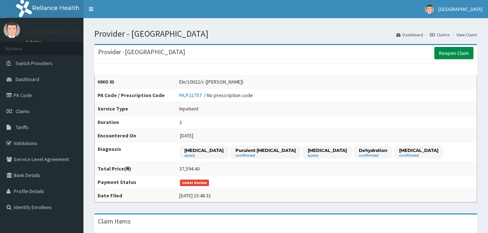
click at [450, 55] on link "Reopen Claim" at bounding box center [454, 53] width 39 height 12
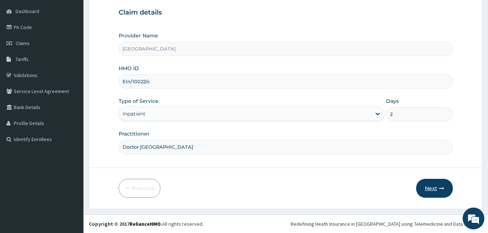
click at [431, 191] on button "Next" at bounding box center [435, 188] width 37 height 19
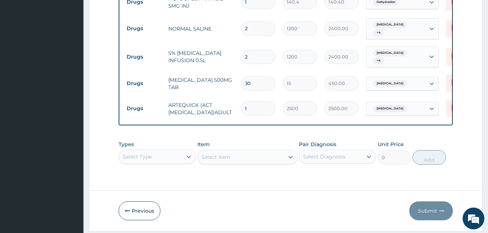
scroll to position [527, 0]
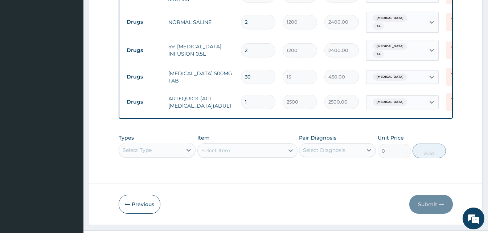
click at [181, 143] on div "Select Type" at bounding box center [157, 150] width 77 height 15
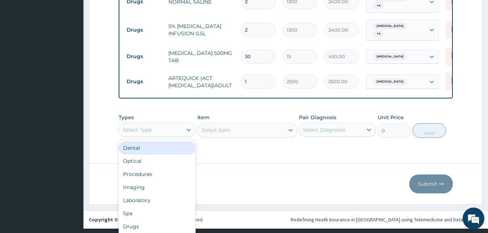
scroll to position [20, 0]
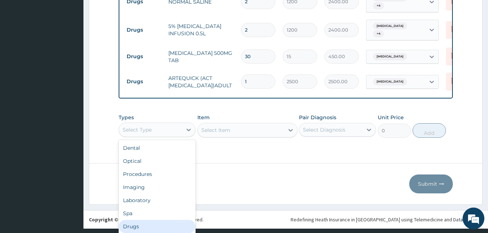
click at [141, 220] on div "Drugs" at bounding box center [157, 226] width 77 height 13
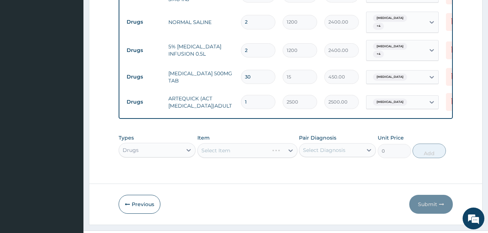
scroll to position [0, 0]
click at [250, 143] on div "Select Item" at bounding box center [248, 150] width 100 height 15
click at [259, 143] on div "Select Item" at bounding box center [248, 150] width 100 height 15
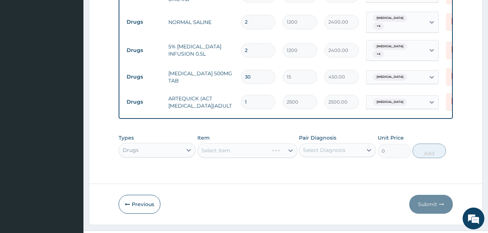
click at [259, 143] on div "Select Item" at bounding box center [248, 150] width 100 height 15
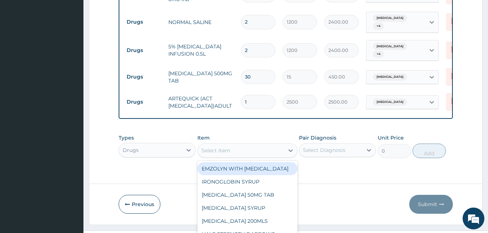
scroll to position [21, 0]
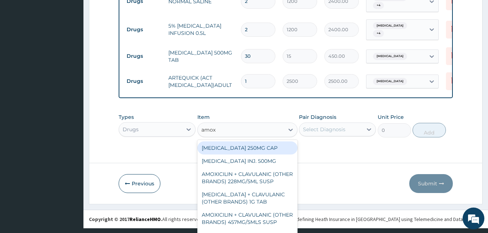
type input "amoxy"
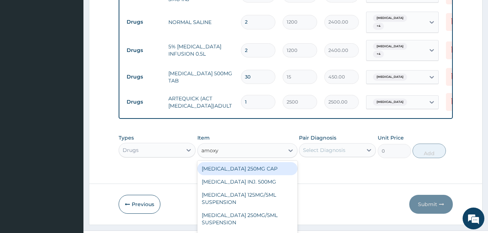
scroll to position [0, 0]
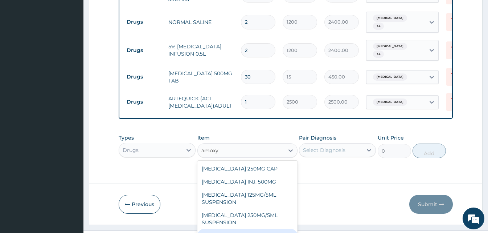
click at [247, 229] on div "AMOXYCILLIN 500MG CAP" at bounding box center [248, 235] width 100 height 13
type input "30"
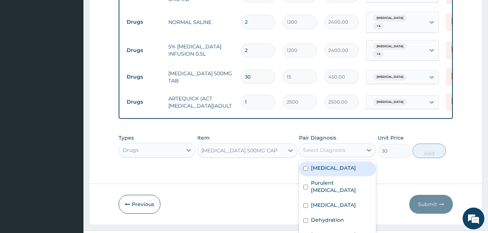
click at [333, 146] on div "Select Diagnosis" at bounding box center [324, 149] width 42 height 7
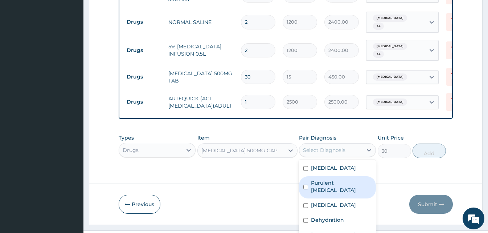
click at [333, 179] on label "Purulent [MEDICAL_DATA]" at bounding box center [341, 186] width 61 height 15
checkbox input "true"
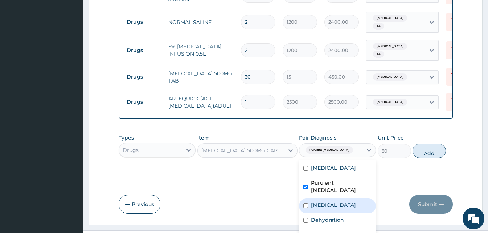
click at [329, 198] on div "[MEDICAL_DATA]" at bounding box center [337, 205] width 77 height 15
checkbox input "true"
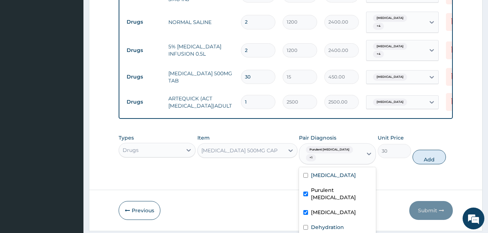
checkbox input "true"
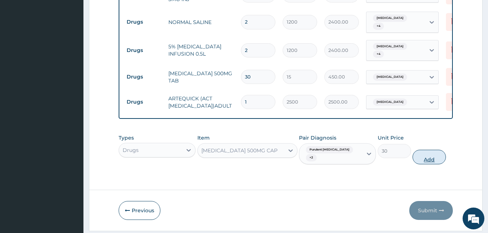
click at [423, 150] on button "Add" at bounding box center [429, 157] width 33 height 15
type input "0"
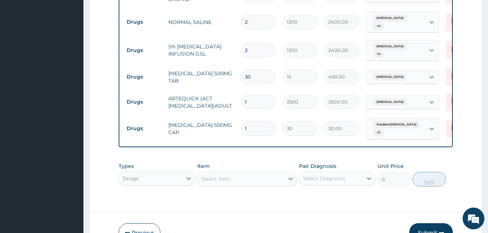
type input "0.00"
type input "2"
type input "60.00"
type input "21"
type input "630.00"
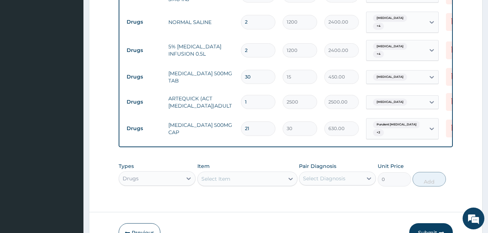
type input "21"
click at [433, 223] on button "Submit" at bounding box center [432, 232] width 44 height 19
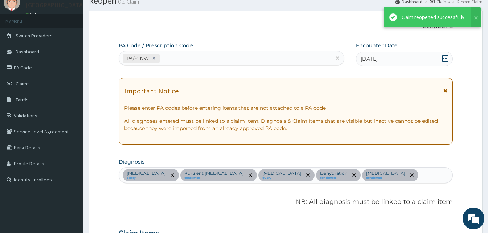
scroll to position [527, 0]
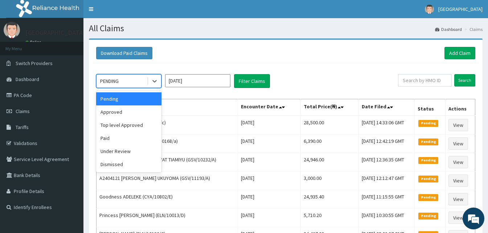
click at [130, 80] on div "PENDING" at bounding box center [122, 81] width 50 height 12
click at [128, 112] on div "Approved" at bounding box center [128, 111] width 65 height 13
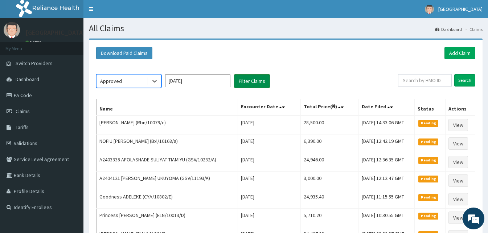
click at [255, 84] on button "Filter Claims" at bounding box center [252, 81] width 36 height 14
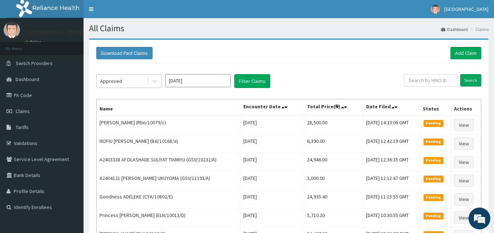
click at [139, 82] on div "Approved" at bounding box center [122, 81] width 50 height 12
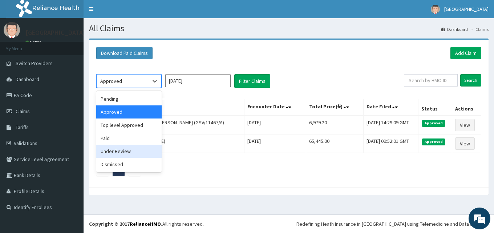
click at [127, 146] on div "Under Review" at bounding box center [128, 151] width 65 height 13
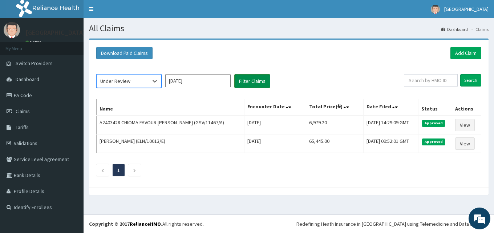
click at [247, 78] on button "Filter Claims" at bounding box center [252, 81] width 36 height 14
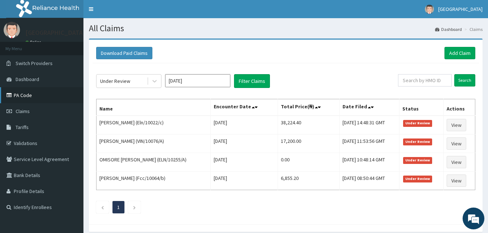
click at [46, 92] on link "PA Code" at bounding box center [42, 95] width 84 height 16
